Goal: Information Seeking & Learning: Learn about a topic

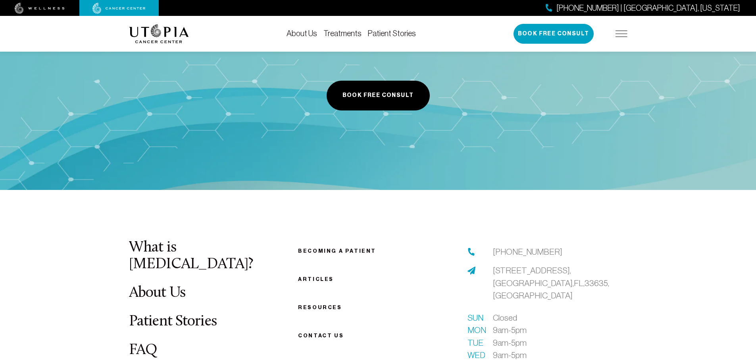
scroll to position [2090, 0]
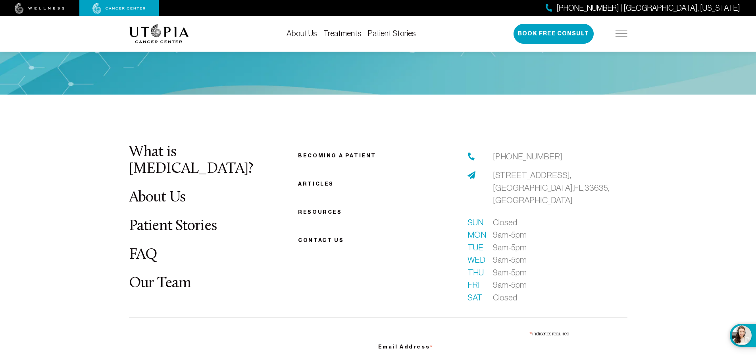
click at [340, 31] on link "Treatments" at bounding box center [343, 33] width 38 height 9
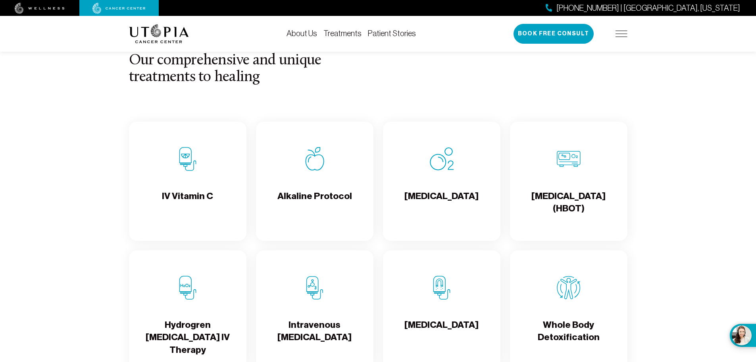
scroll to position [767, 0]
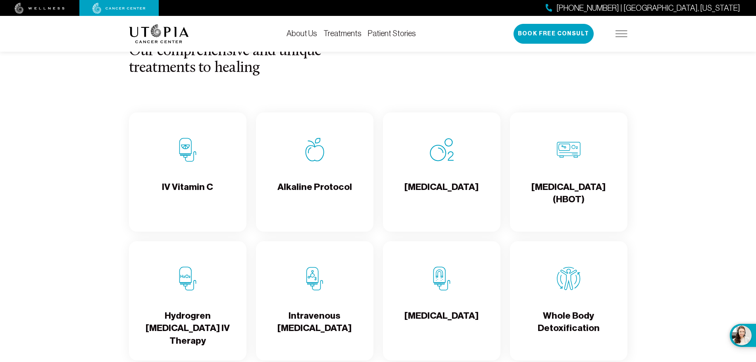
click at [318, 293] on div "Intravenous [MEDICAL_DATA]" at bounding box center [315, 300] width 118 height 119
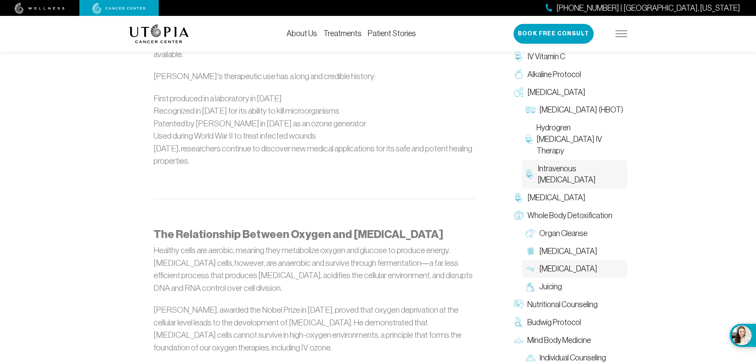
scroll to position [655, 0]
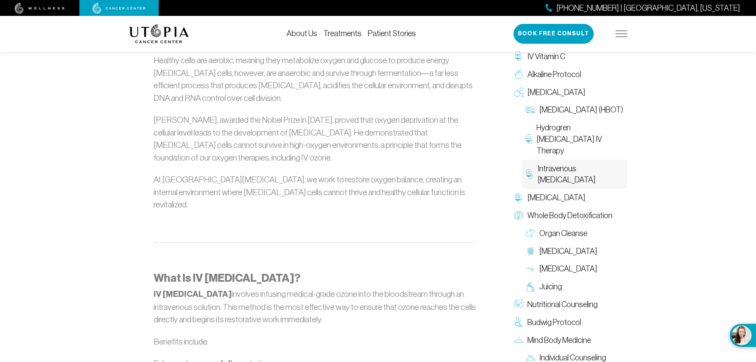
click at [714, 228] on div "Intravenous [MEDICAL_DATA] At [GEOGRAPHIC_DATA][MEDICAL_DATA], we recognize tha…" at bounding box center [378, 268] width 756 height 2149
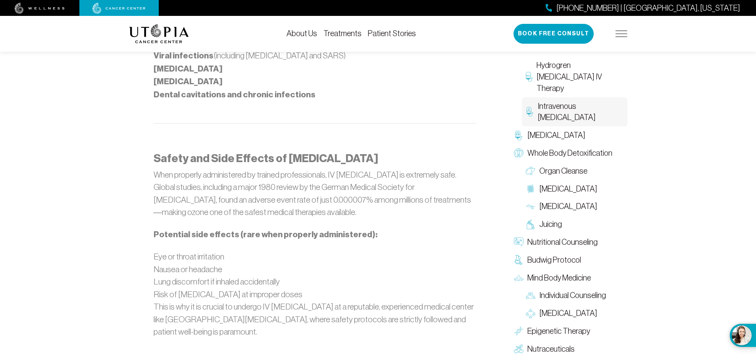
scroll to position [1392, 0]
click at [546, 219] on span "Juicing" at bounding box center [551, 225] width 23 height 12
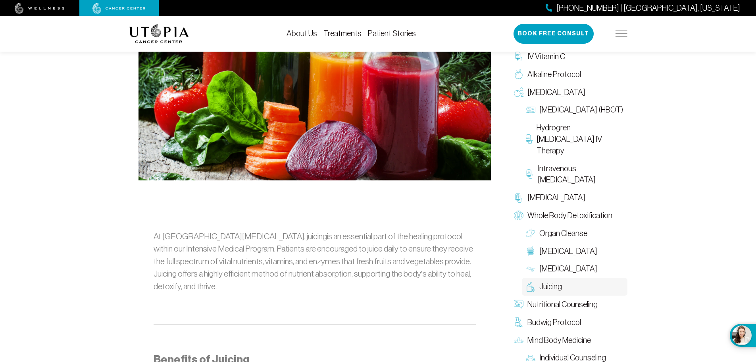
scroll to position [293, 0]
